Goal: Task Accomplishment & Management: Manage account settings

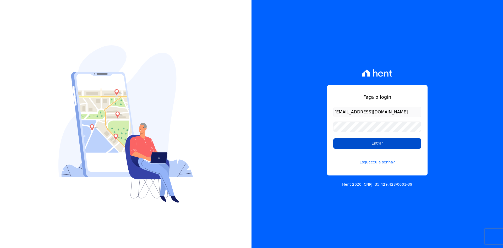
click at [373, 142] on input "Entrar" at bounding box center [377, 143] width 88 height 10
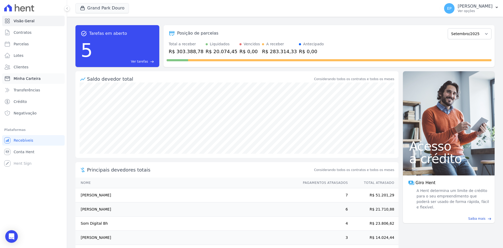
click at [25, 79] on span "Minha Carteira" at bounding box center [27, 78] width 27 height 5
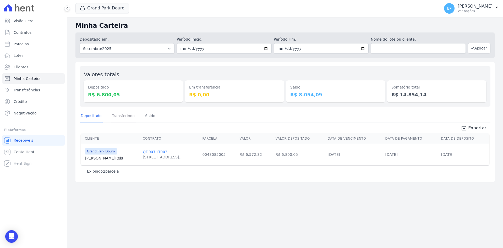
click at [126, 116] on link "Transferindo" at bounding box center [123, 117] width 25 height 14
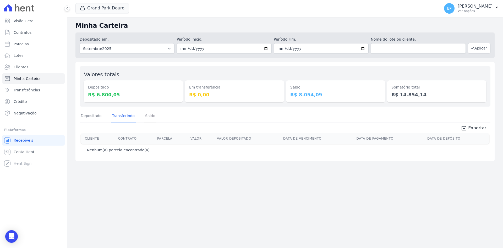
click at [144, 116] on link "Saldo" at bounding box center [150, 117] width 12 height 14
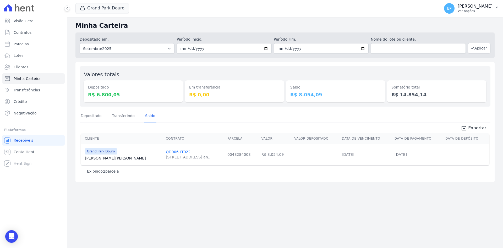
click at [468, 7] on p "[PERSON_NAME]" at bounding box center [475, 6] width 35 height 5
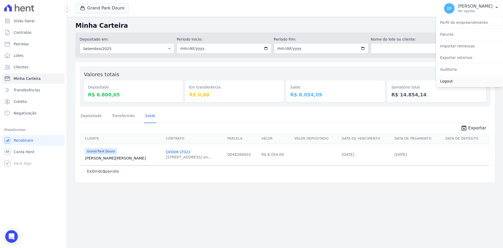
click at [448, 83] on link "Logout" at bounding box center [469, 81] width 67 height 9
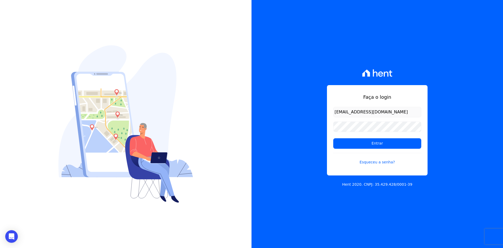
type input "[EMAIL_ADDRESS][DOMAIN_NAME]"
